Goal: Task Accomplishment & Management: Complete application form

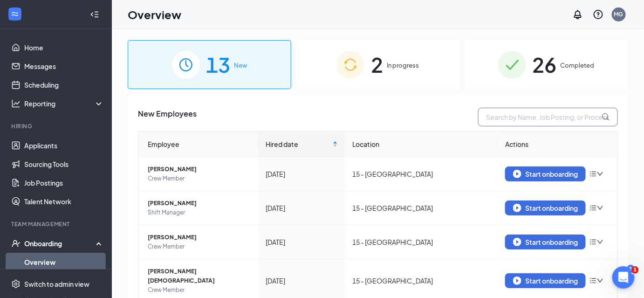
click at [526, 116] on input "text" at bounding box center [548, 117] width 140 height 19
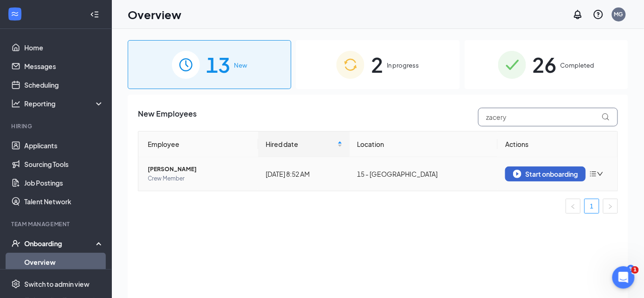
type input "zacery"
click at [540, 175] on div "Start onboarding" at bounding box center [545, 174] width 65 height 8
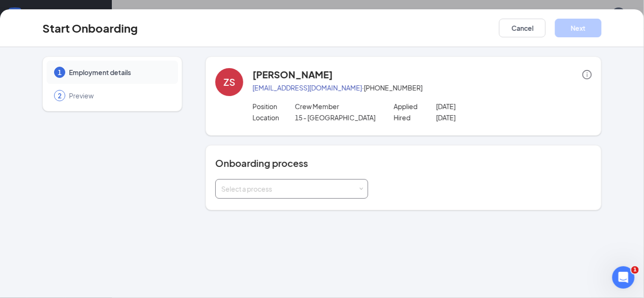
click at [308, 188] on div "Select a process" at bounding box center [289, 188] width 137 height 9
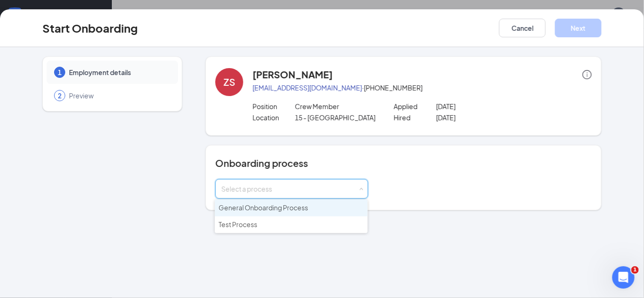
click at [292, 206] on span "General Onboarding Process" at bounding box center [263, 207] width 89 height 8
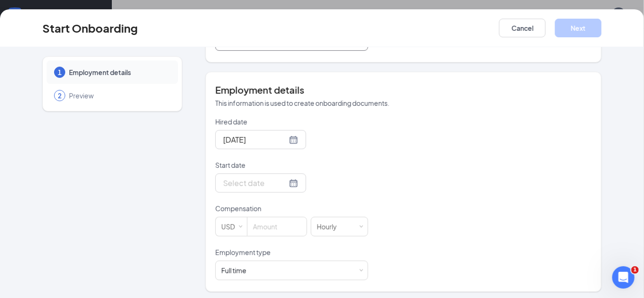
scroll to position [149, 0]
click at [282, 180] on div at bounding box center [260, 182] width 75 height 12
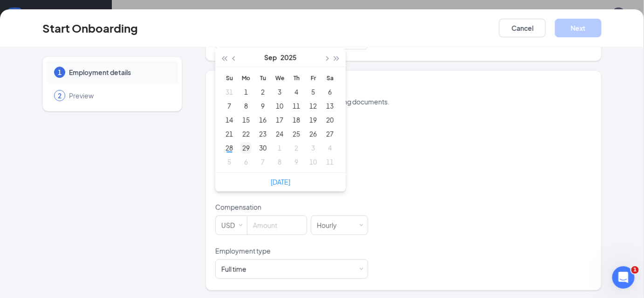
type input "[DATE]"
click at [241, 144] on div "29" at bounding box center [245, 147] width 11 height 11
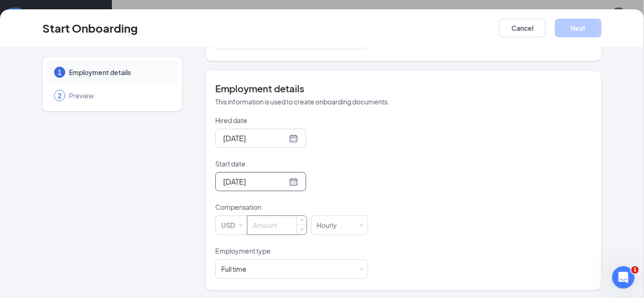
click at [256, 223] on input at bounding box center [276, 225] width 59 height 19
type input "12"
click at [301, 260] on div "Full time Works 30+ hours per week and is reasonably expected to work" at bounding box center [291, 269] width 141 height 19
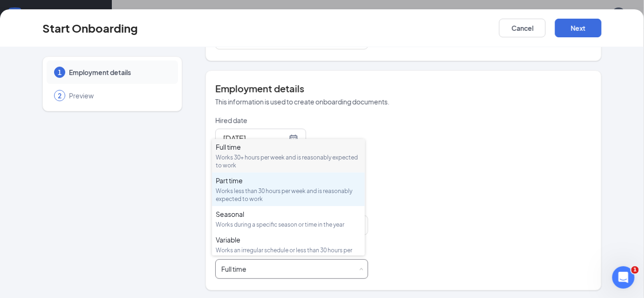
click at [275, 186] on div "Part time Works less than 30 hours per week and is reasonably expected to work" at bounding box center [288, 189] width 145 height 27
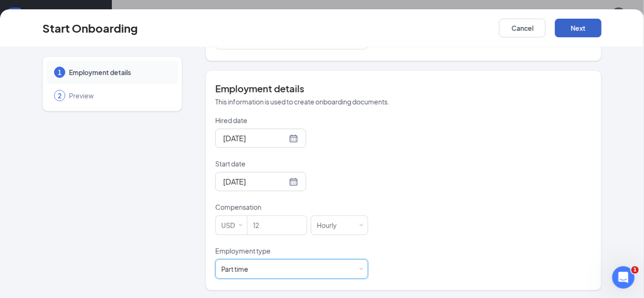
click at [569, 24] on button "Next" at bounding box center [578, 28] width 47 height 19
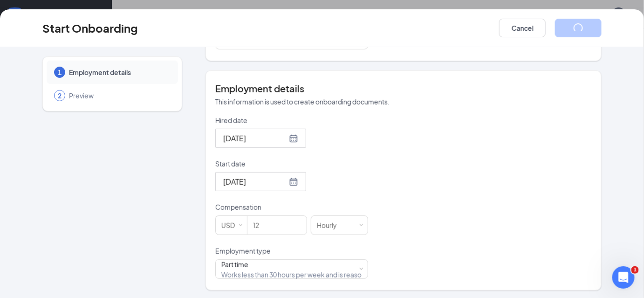
scroll to position [20, 0]
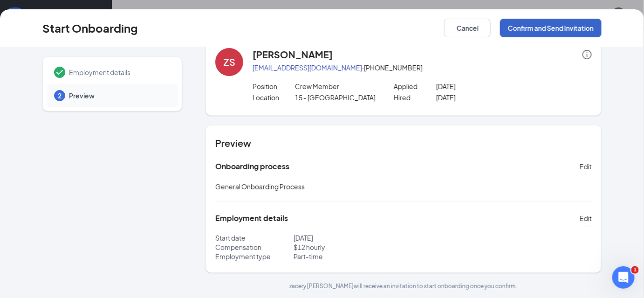
click at [546, 27] on button "Confirm and Send Invitation" at bounding box center [551, 28] width 102 height 19
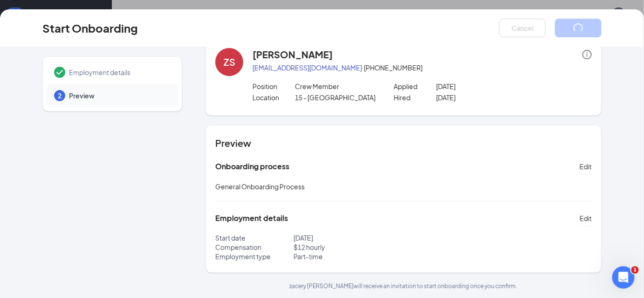
scroll to position [0, 0]
